Goal: Task Accomplishment & Management: Complete application form

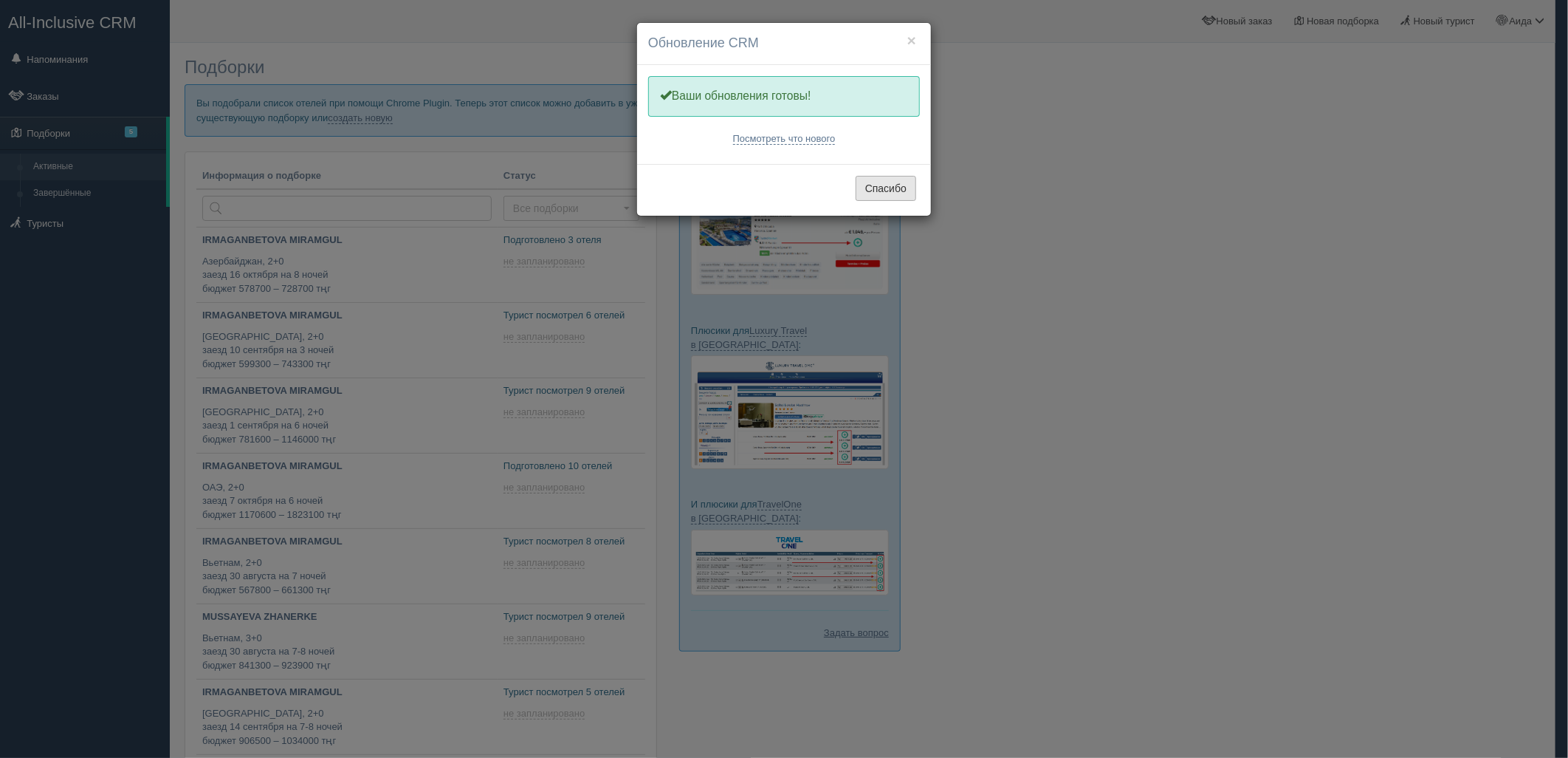
click at [889, 193] on button "Спасибо" at bounding box center [886, 188] width 60 height 25
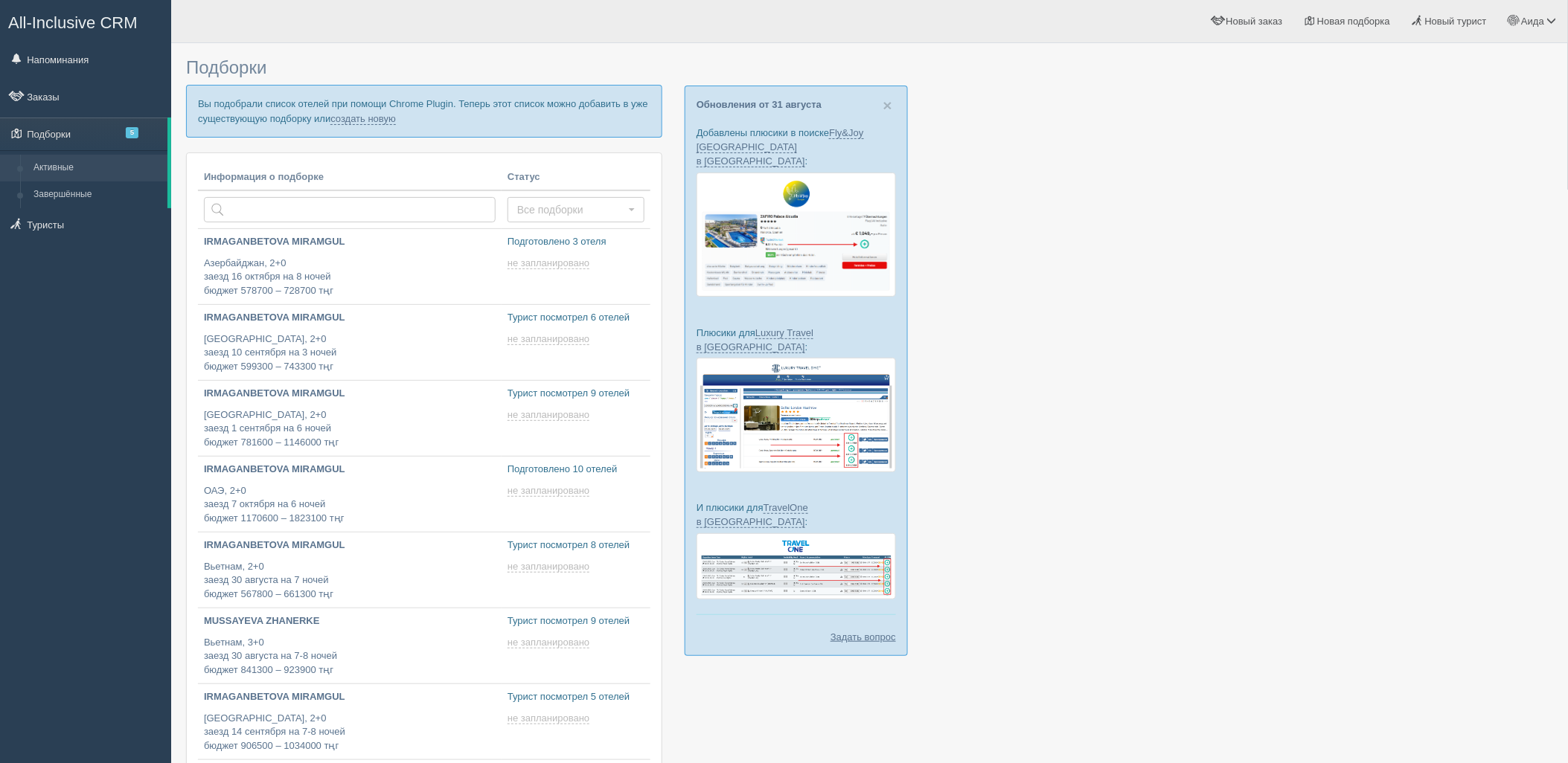
type input "[DATE] 17:45"
click at [351, 116] on link "создать новую" at bounding box center [363, 119] width 66 height 12
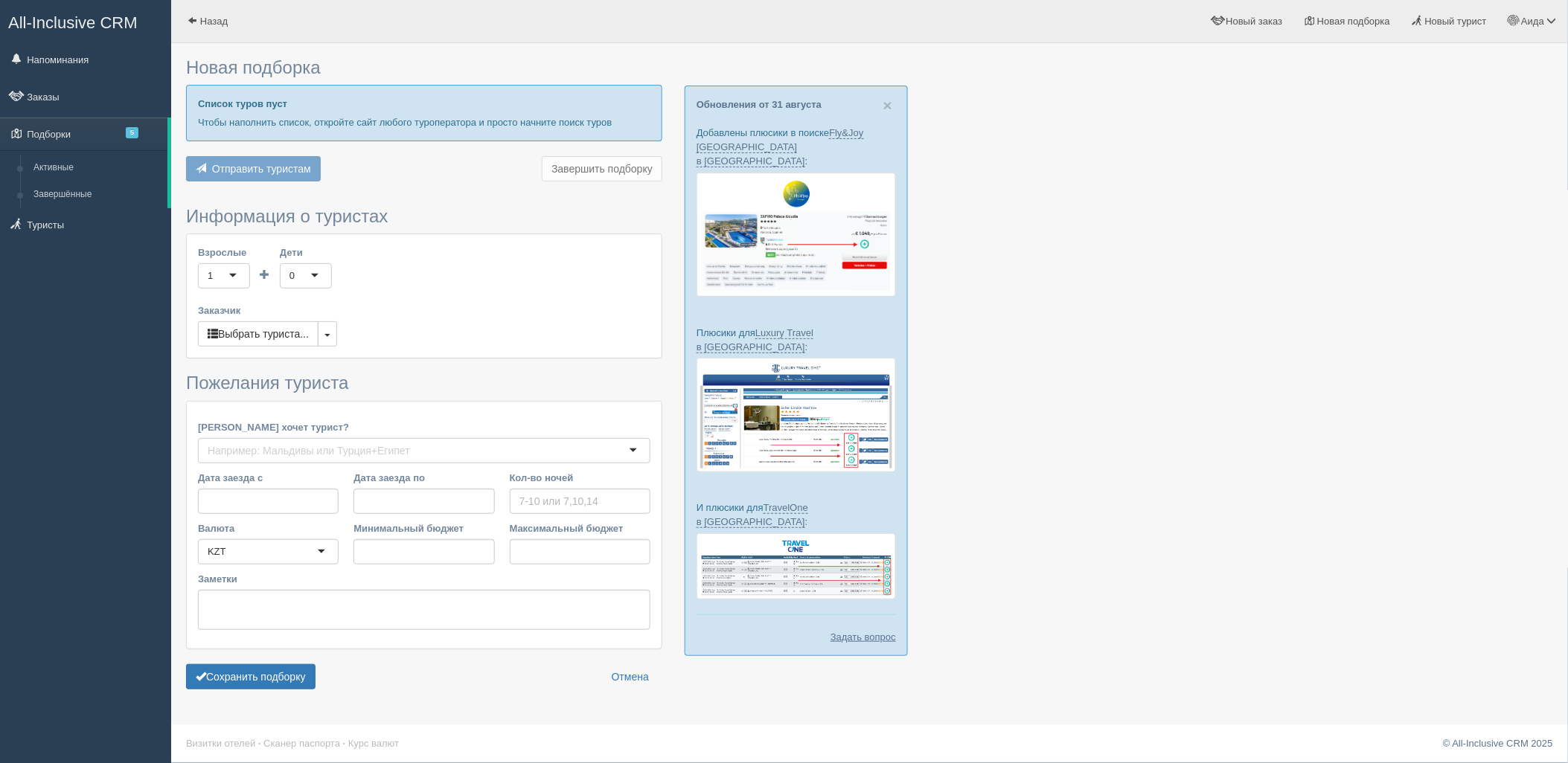
type input "6-8"
type input "3478500"
type input "5572500"
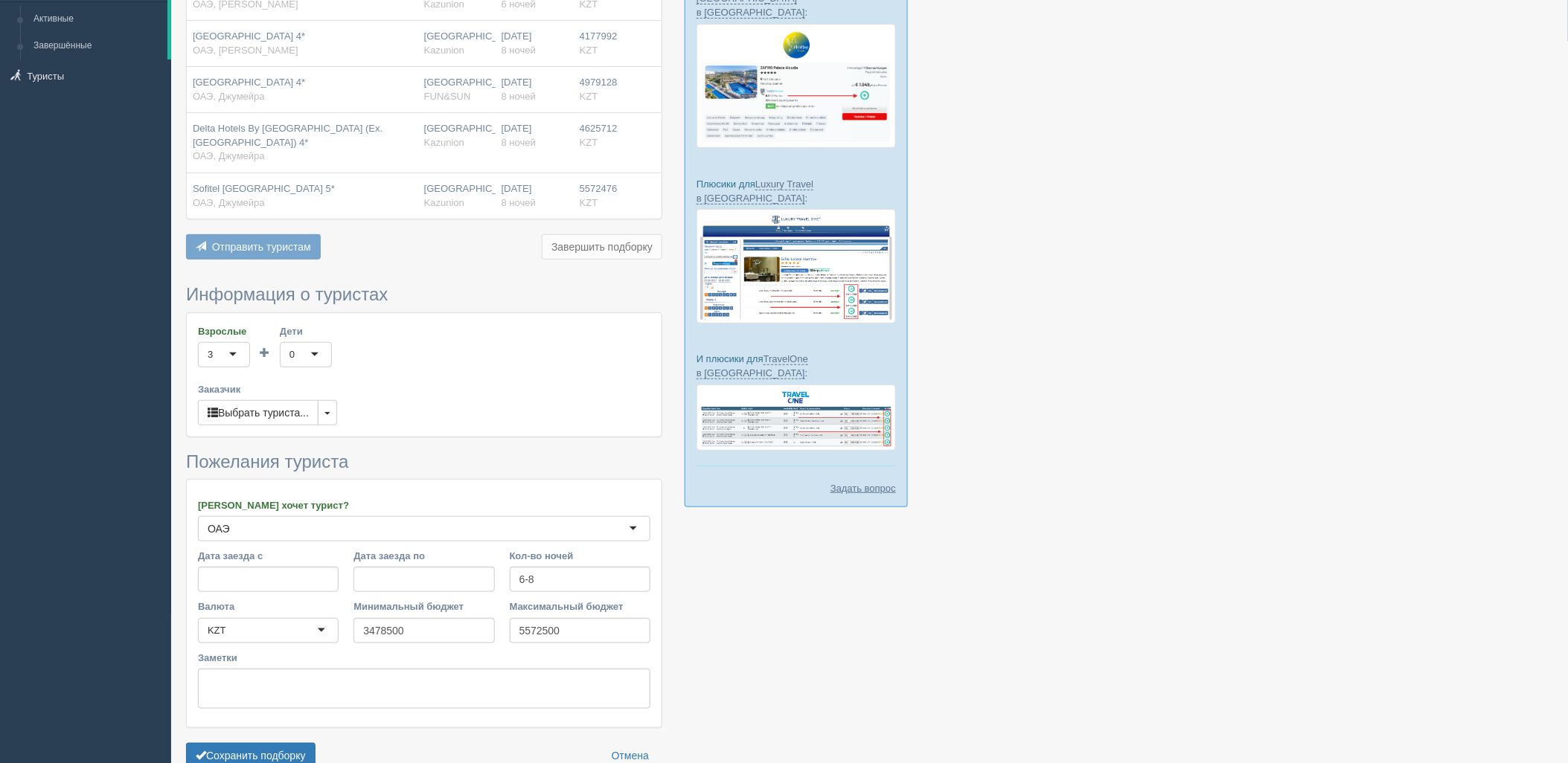
scroll to position [228, 0]
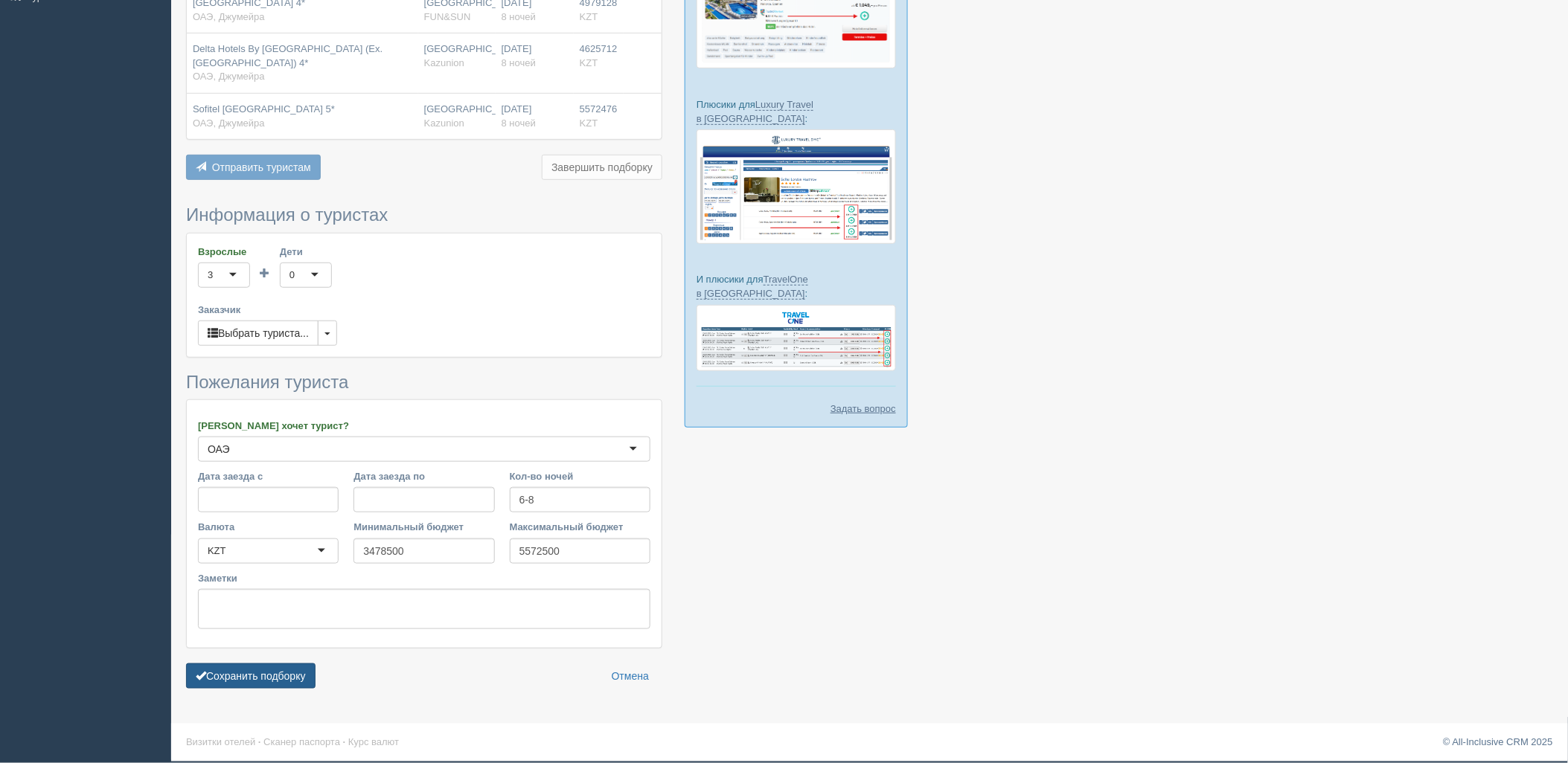
click at [289, 681] on button "Сохранить подборку" at bounding box center [251, 676] width 130 height 26
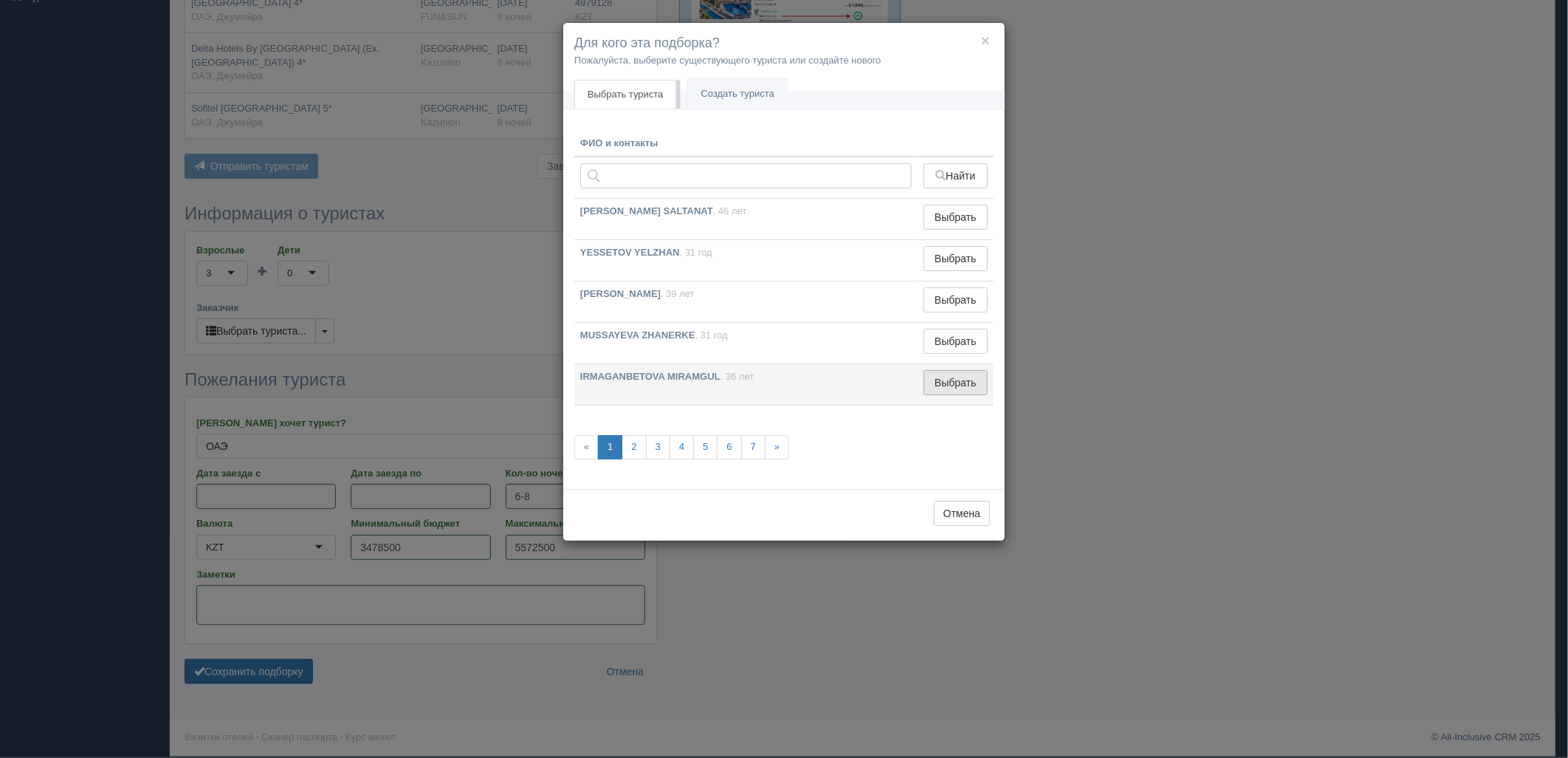
click at [977, 379] on button "Выбрать" at bounding box center [956, 382] width 64 height 25
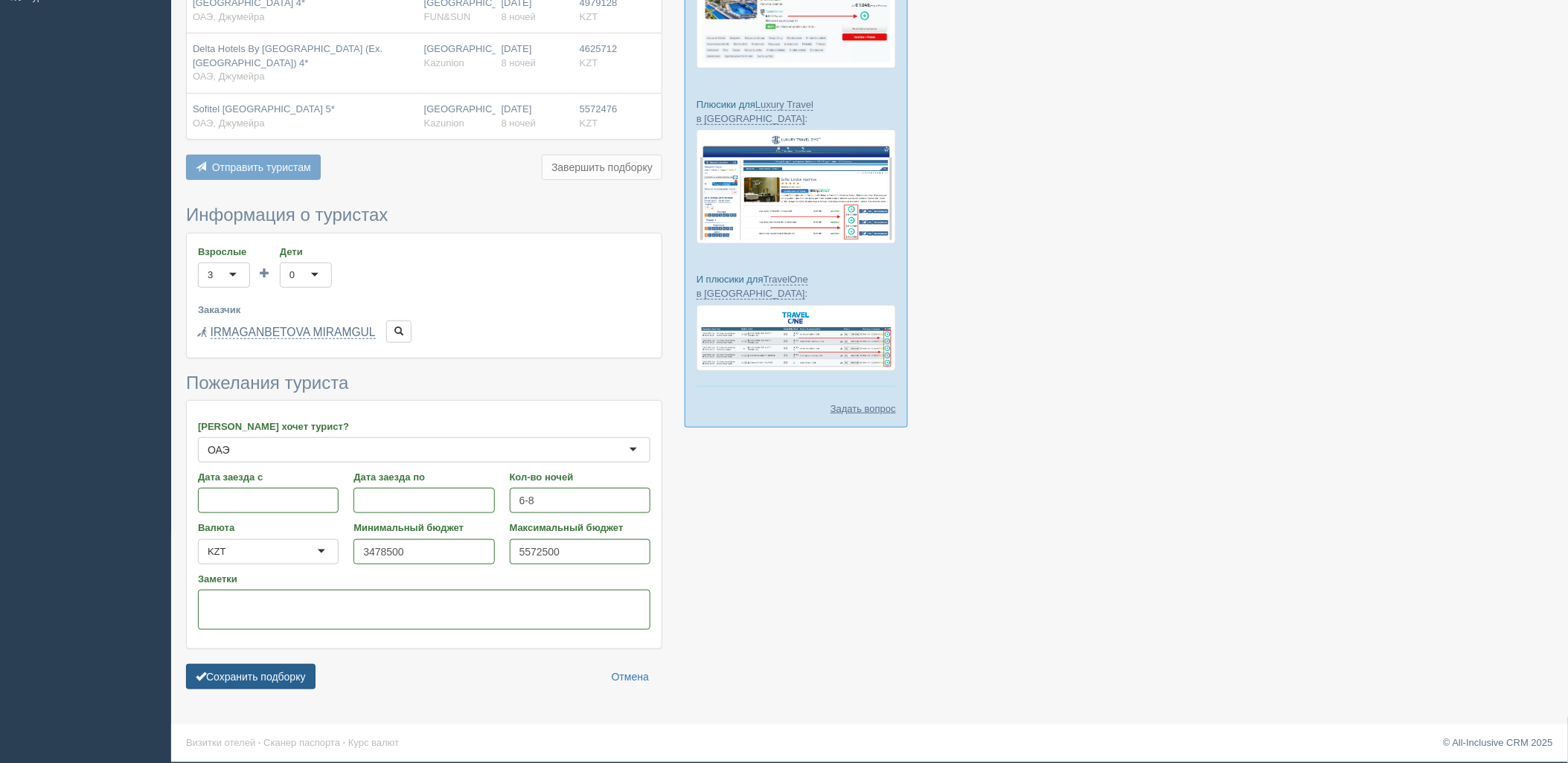
drag, startPoint x: 237, startPoint y: 663, endPoint x: 256, endPoint y: 666, distance: 19.2
click at [240, 665] on form "Информация о туристах Взрослые 3 3 1 2 3 4 5 6 7 8 9 10 11 12 13 14 15 16 17 18…" at bounding box center [423, 451] width 476 height 491
click at [264, 671] on button "Сохранить подборку" at bounding box center [251, 677] width 130 height 26
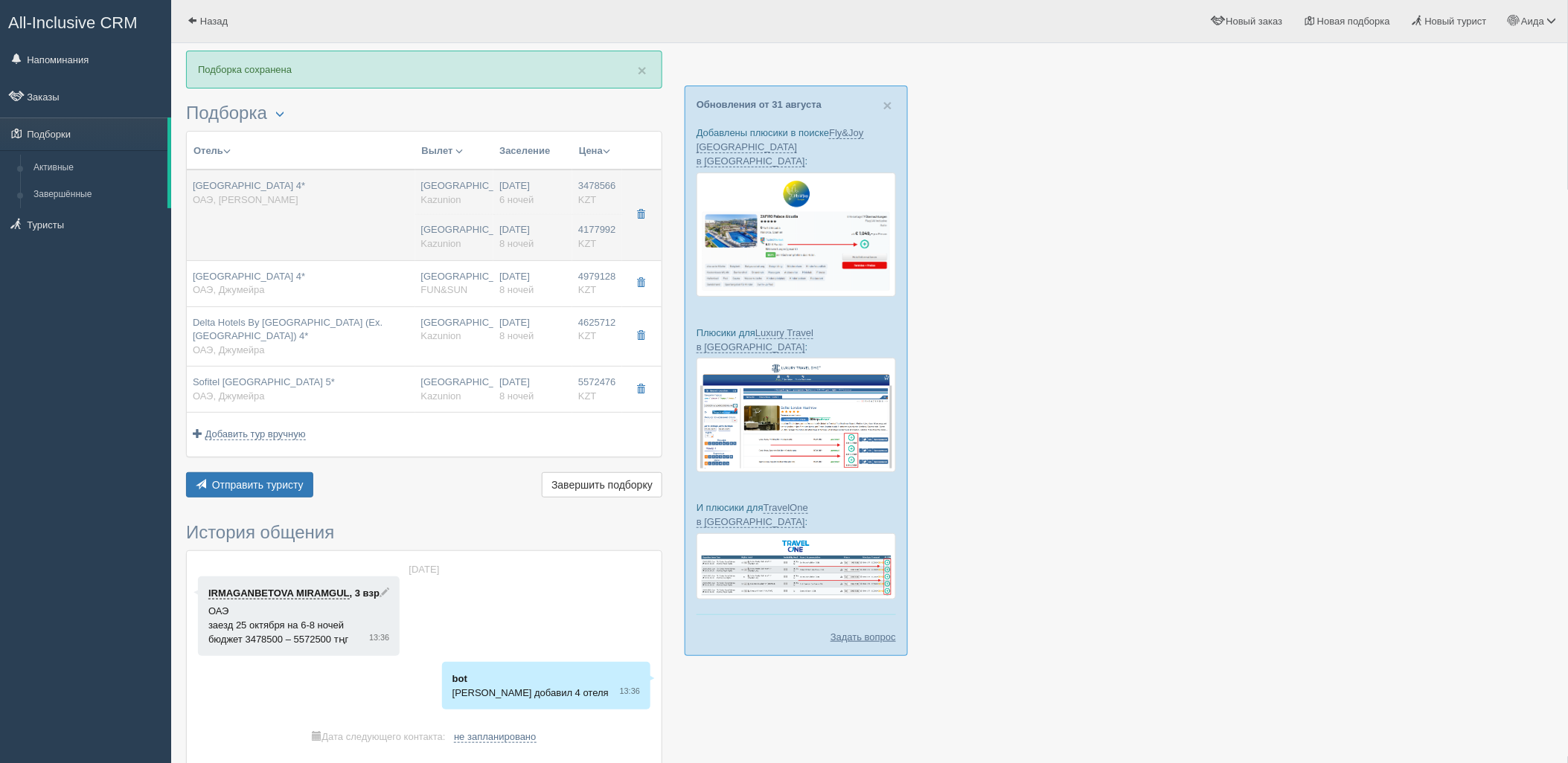
click at [458, 213] on td "[GEOGRAPHIC_DATA] [GEOGRAPHIC_DATA] [GEOGRAPHIC_DATA] [GEOGRAPHIC_DATA]" at bounding box center [455, 215] width 79 height 90
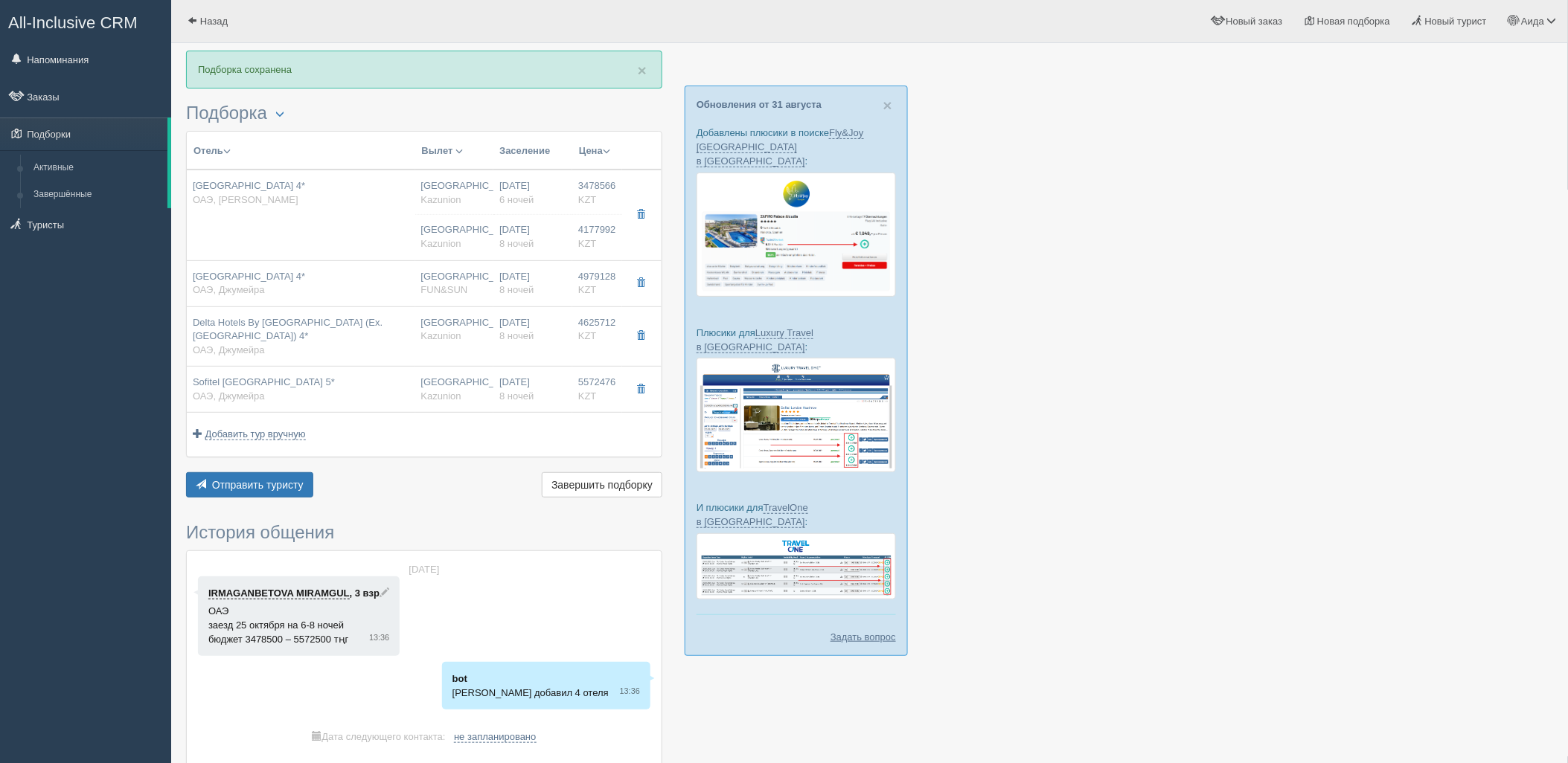
type input "[GEOGRAPHIC_DATA] 4*"
type input "[URL][DOMAIN_NAME]"
type input "ОАЭ"
type input "[PERSON_NAME]"
type input "3478566.00"
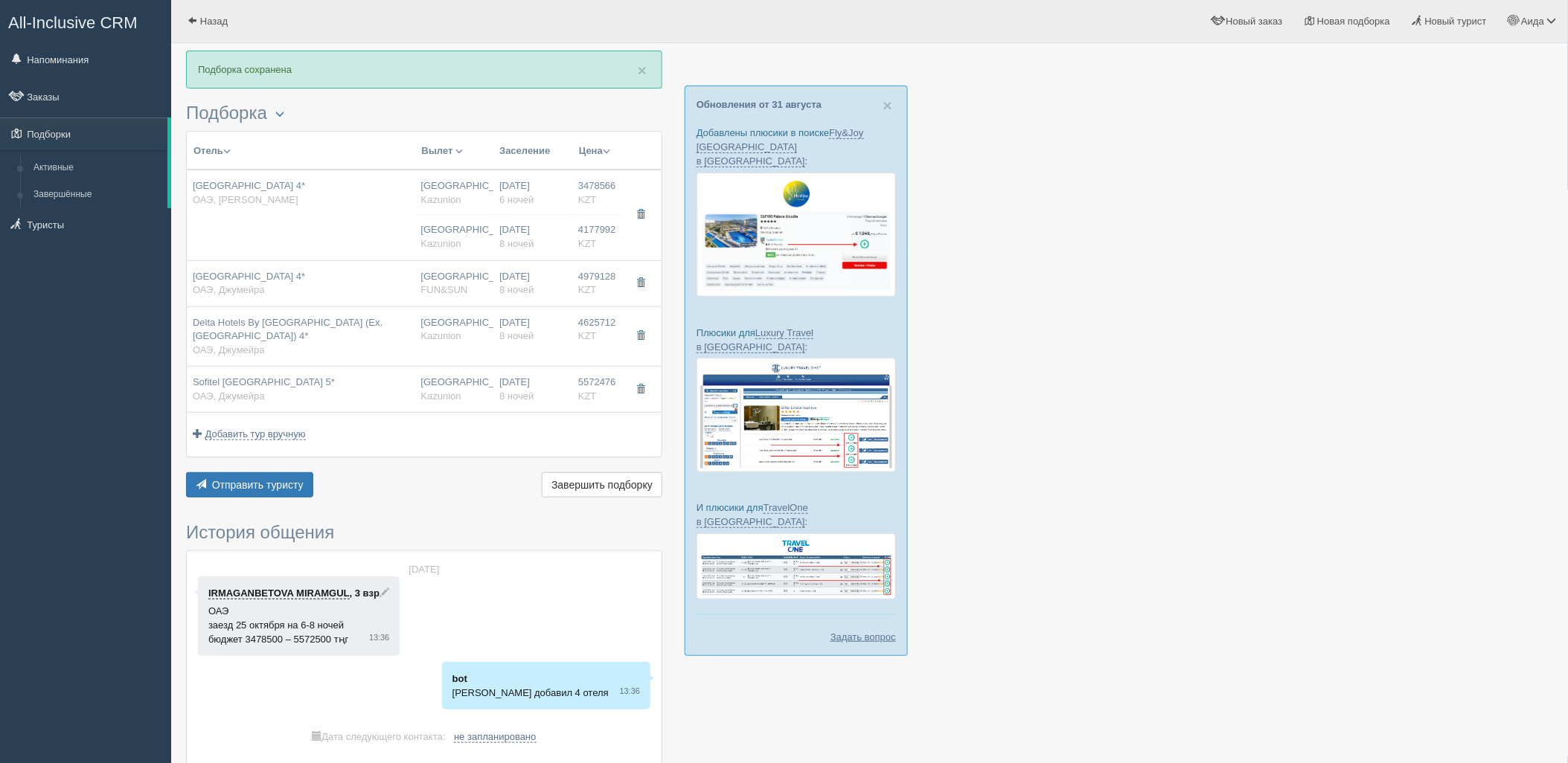
type input "[GEOGRAPHIC_DATA]"
type input "6"
type input "2 bedroom standard"
type input "HB - Завтрак, [GEOGRAPHIC_DATA]"
type input "Kazunion"
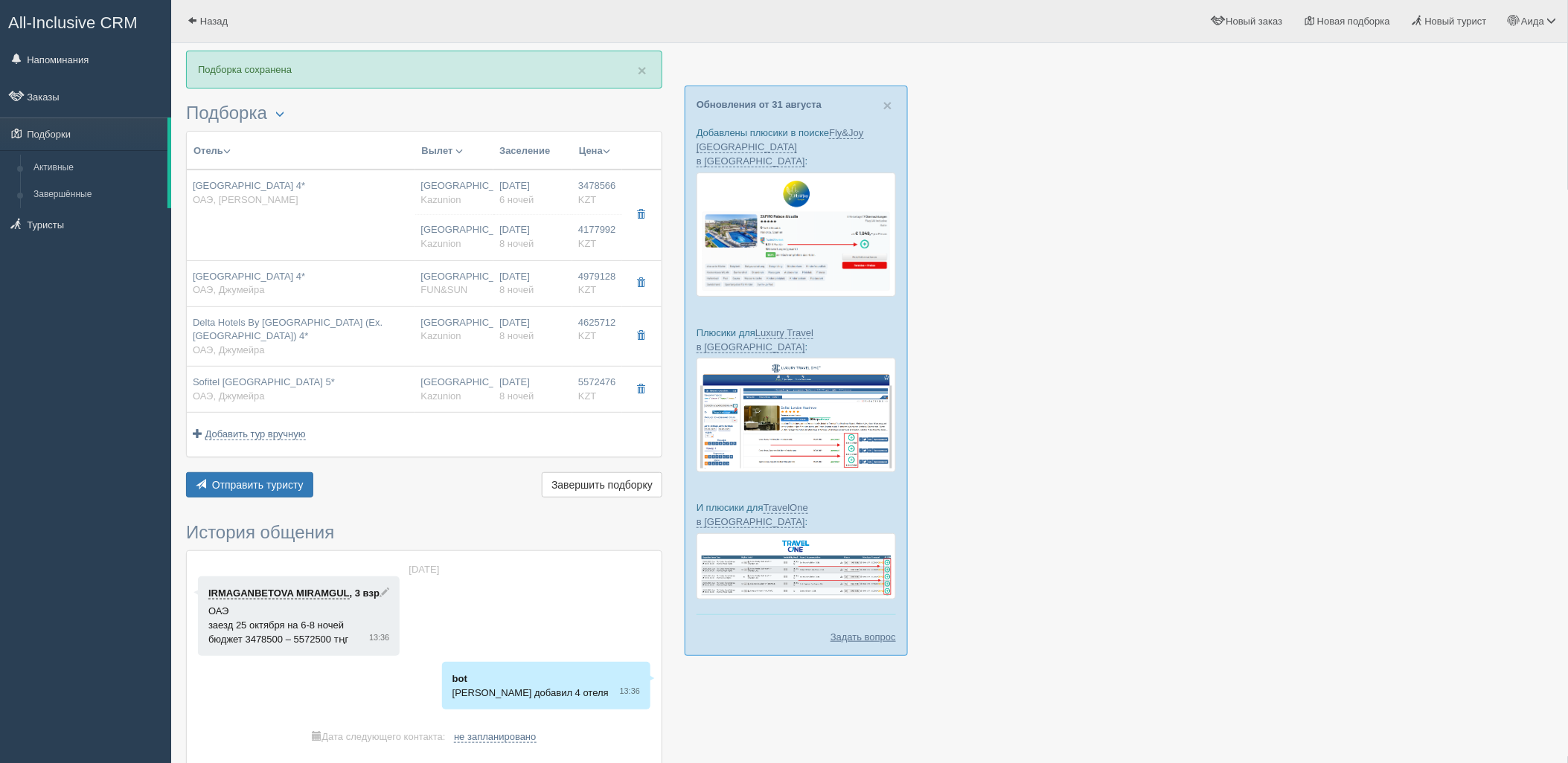
type input "[URL][DOMAIN_NAME]"
type input "4177992.00"
type input "[GEOGRAPHIC_DATA]"
type input "8"
type input "deluxe 2 bedroom with balcony"
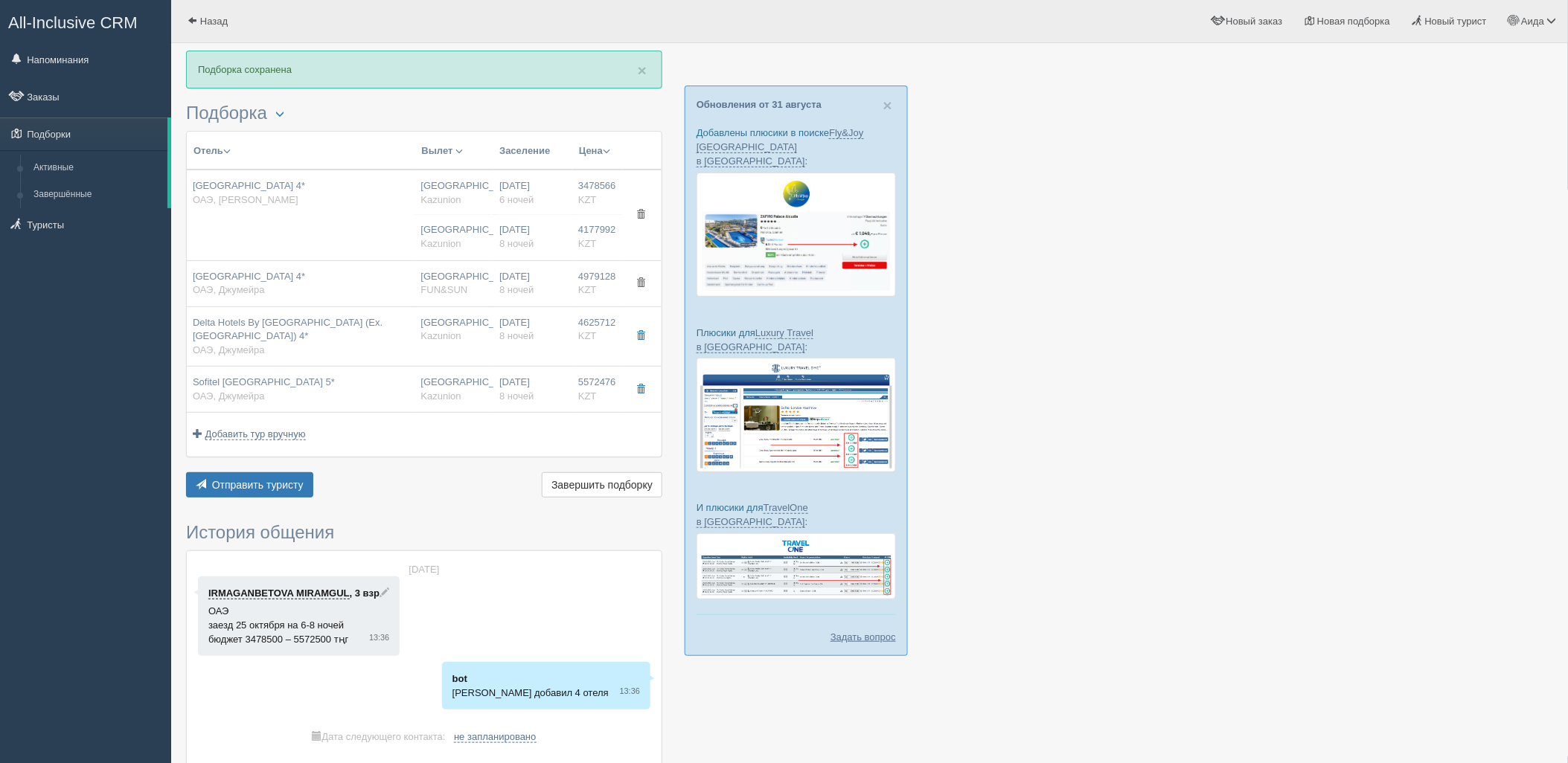
type input "HB - Завтрак, [GEOGRAPHIC_DATA]"
type input "Kazunion"
type input "[URL][DOMAIN_NAME]"
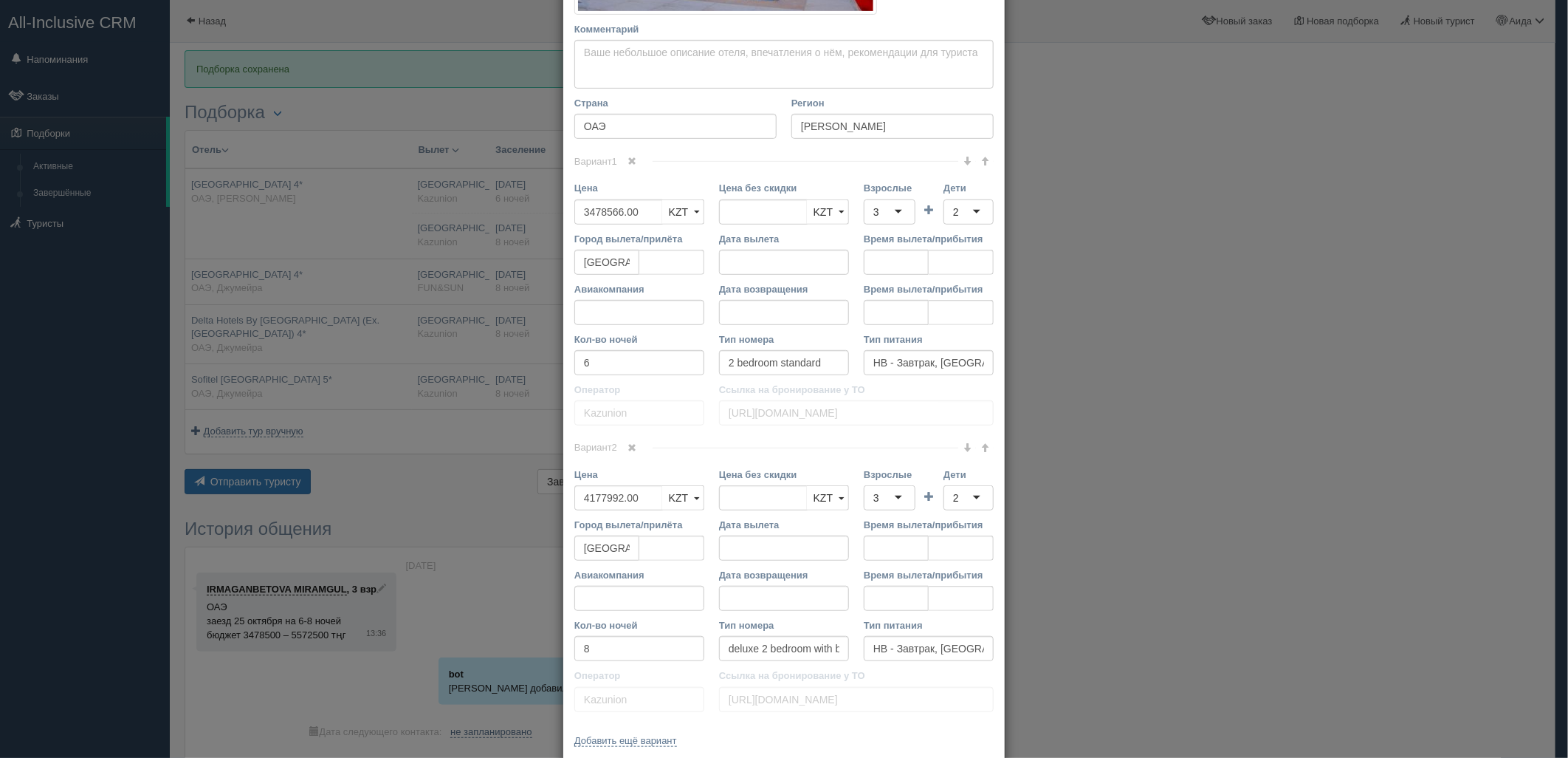
scroll to position [419, 0]
